Goal: Task Accomplishment & Management: Manage account settings

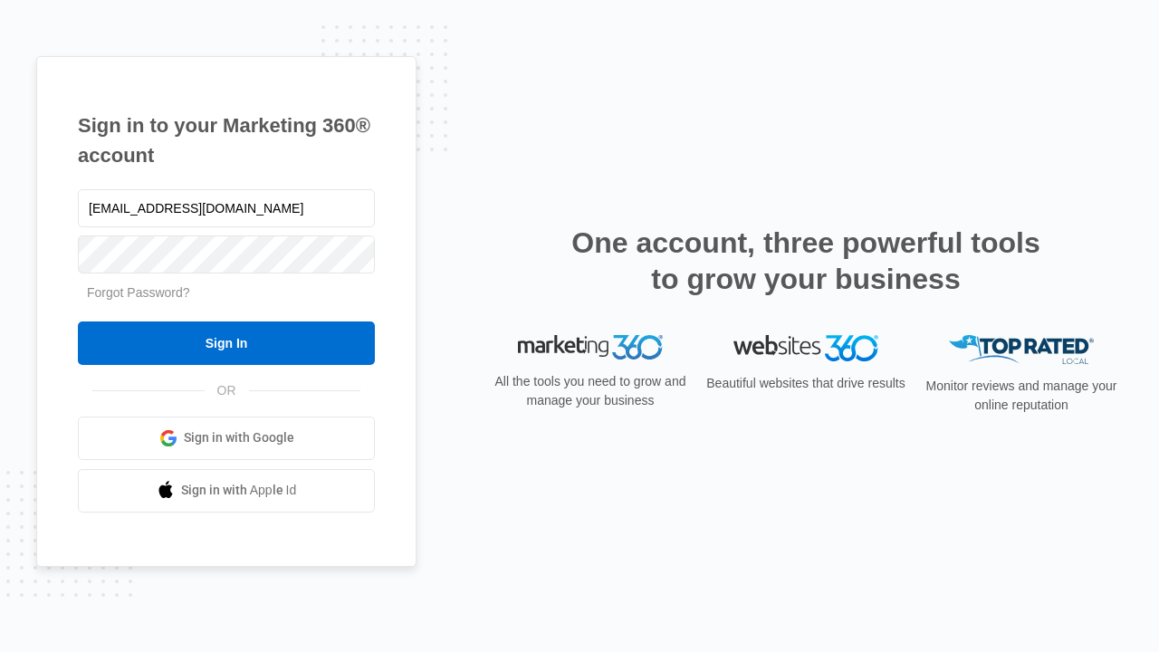
type input "dankie614@gmail.com"
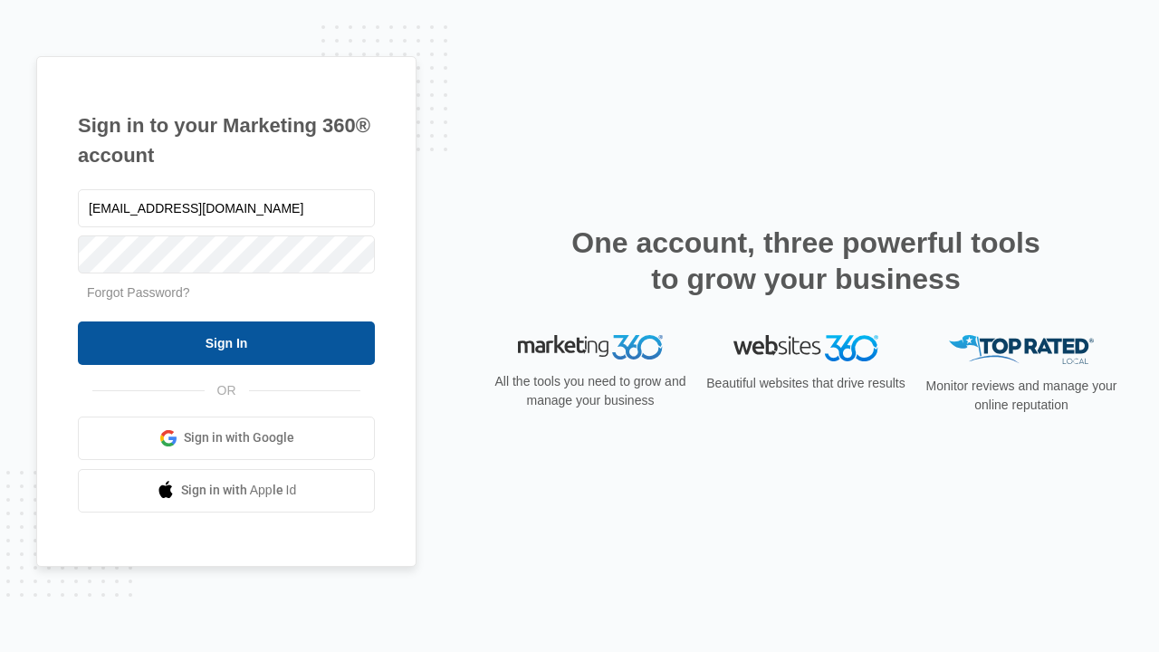
click at [226, 342] on input "Sign In" at bounding box center [226, 343] width 297 height 43
